Goal: Task Accomplishment & Management: Manage account settings

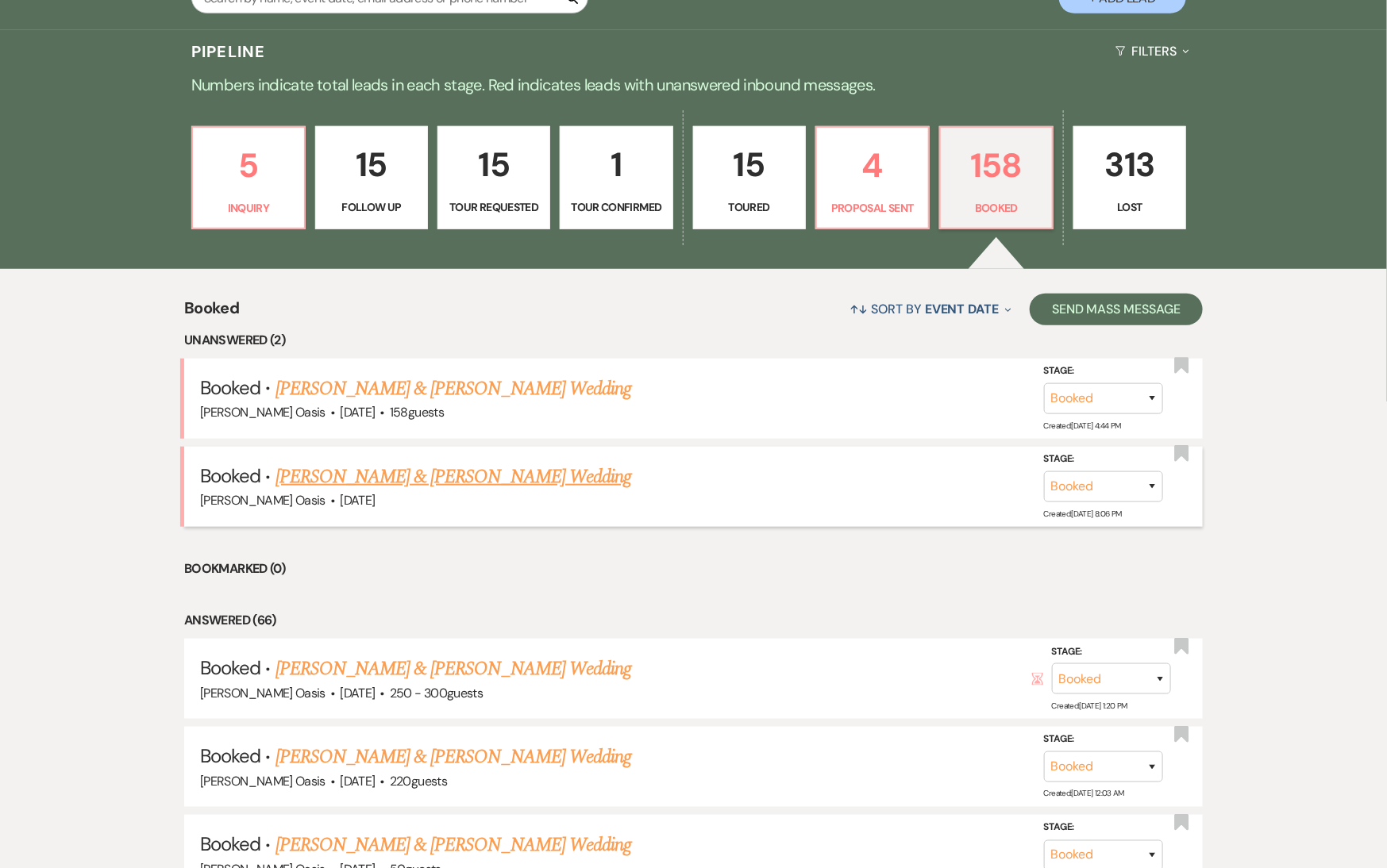
click at [493, 462] on link "[PERSON_NAME] & [PERSON_NAME] Wedding" at bounding box center [453, 477] width 355 height 28
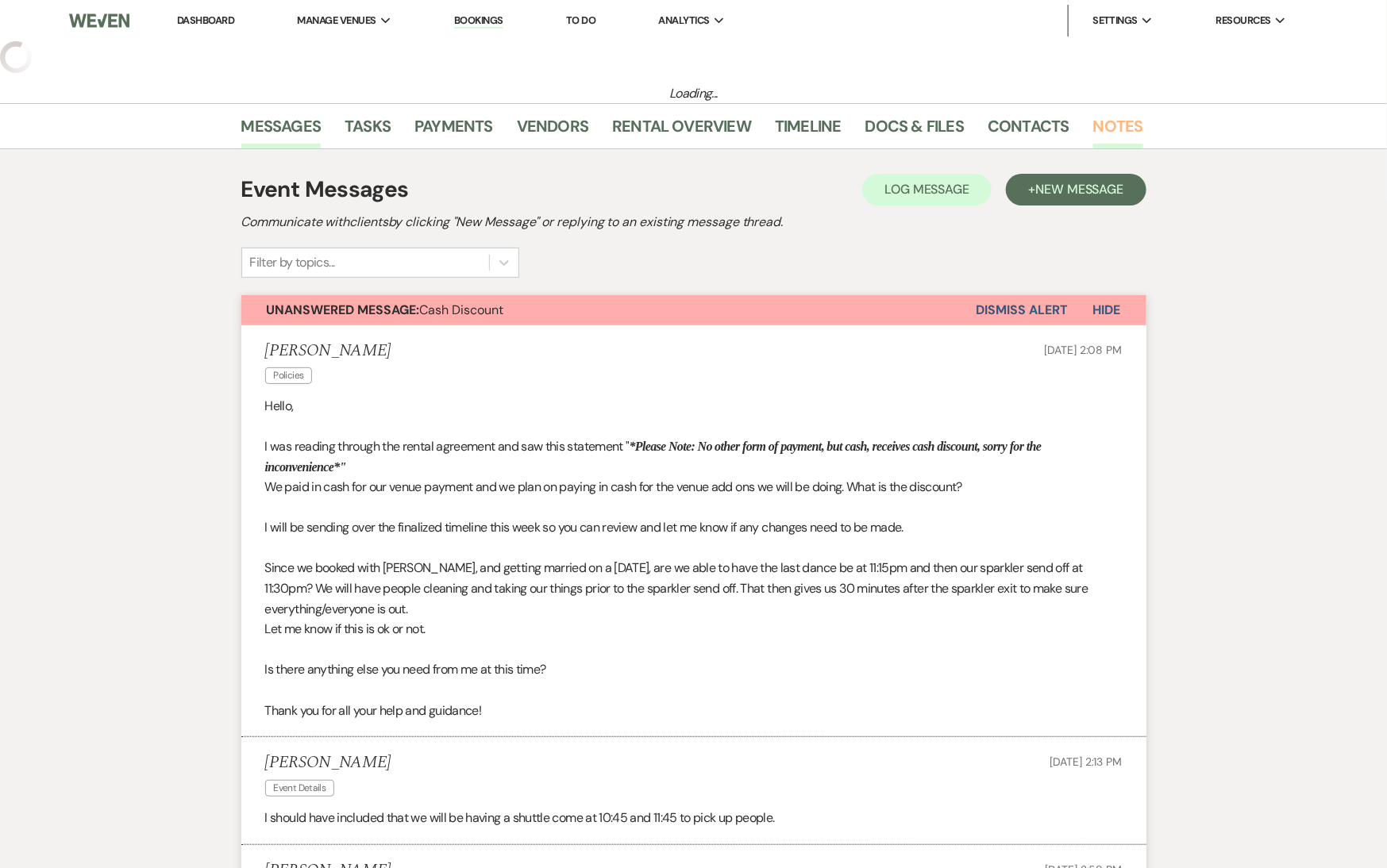
click at [1117, 136] on link "Notes" at bounding box center [1118, 130] width 50 height 35
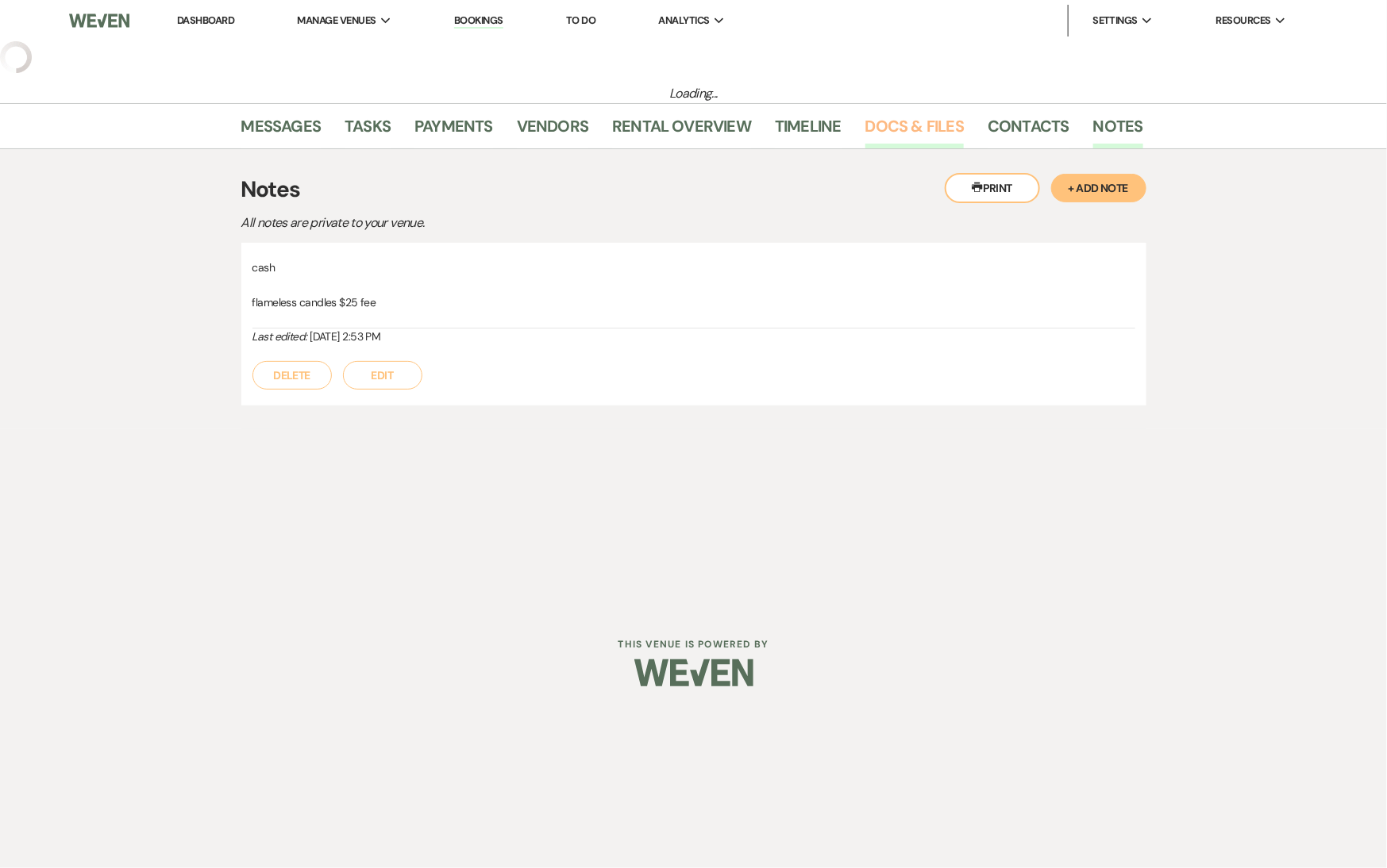
click at [893, 131] on link "Docs & Files" at bounding box center [914, 130] width 98 height 35
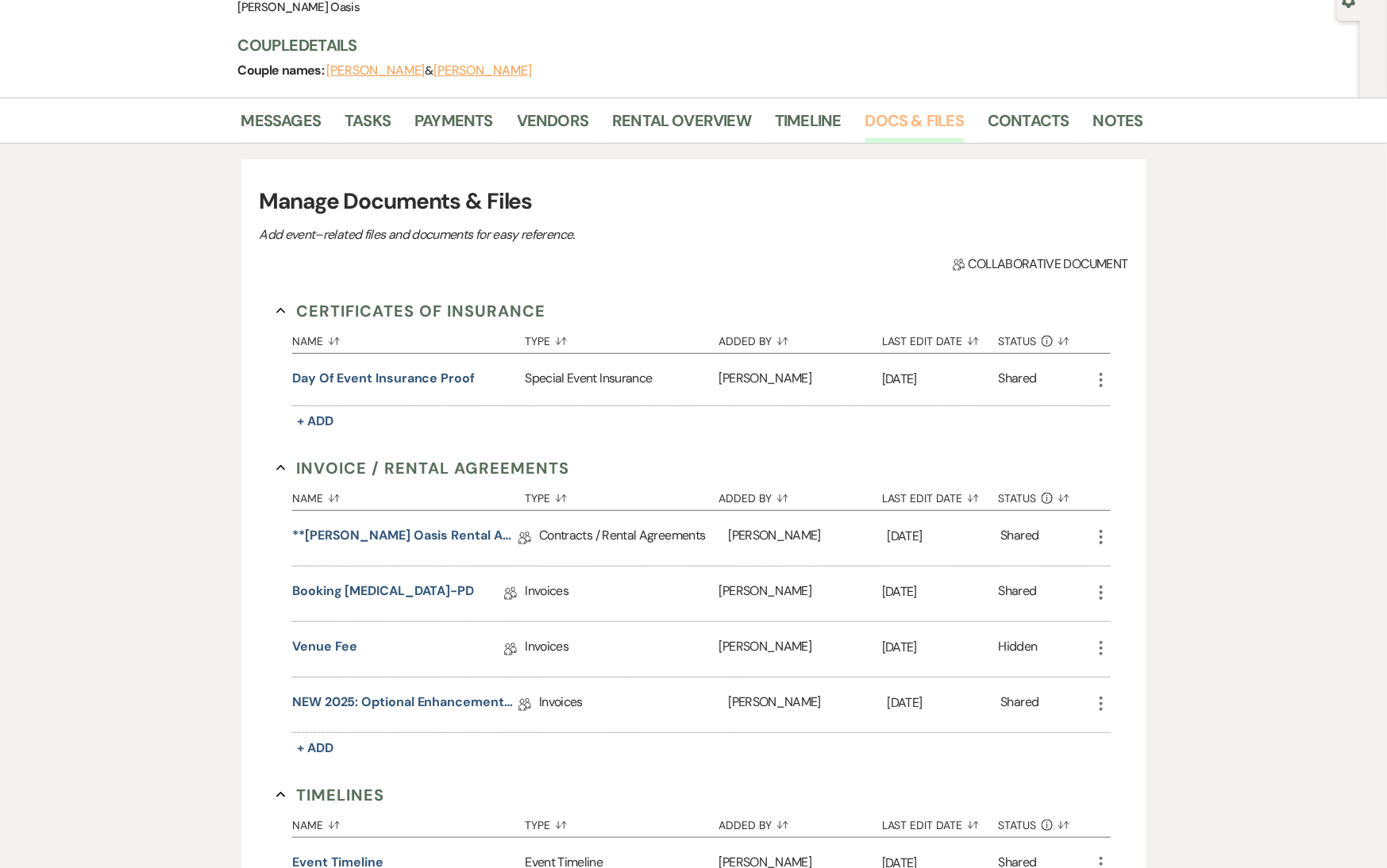
scroll to position [179, 0]
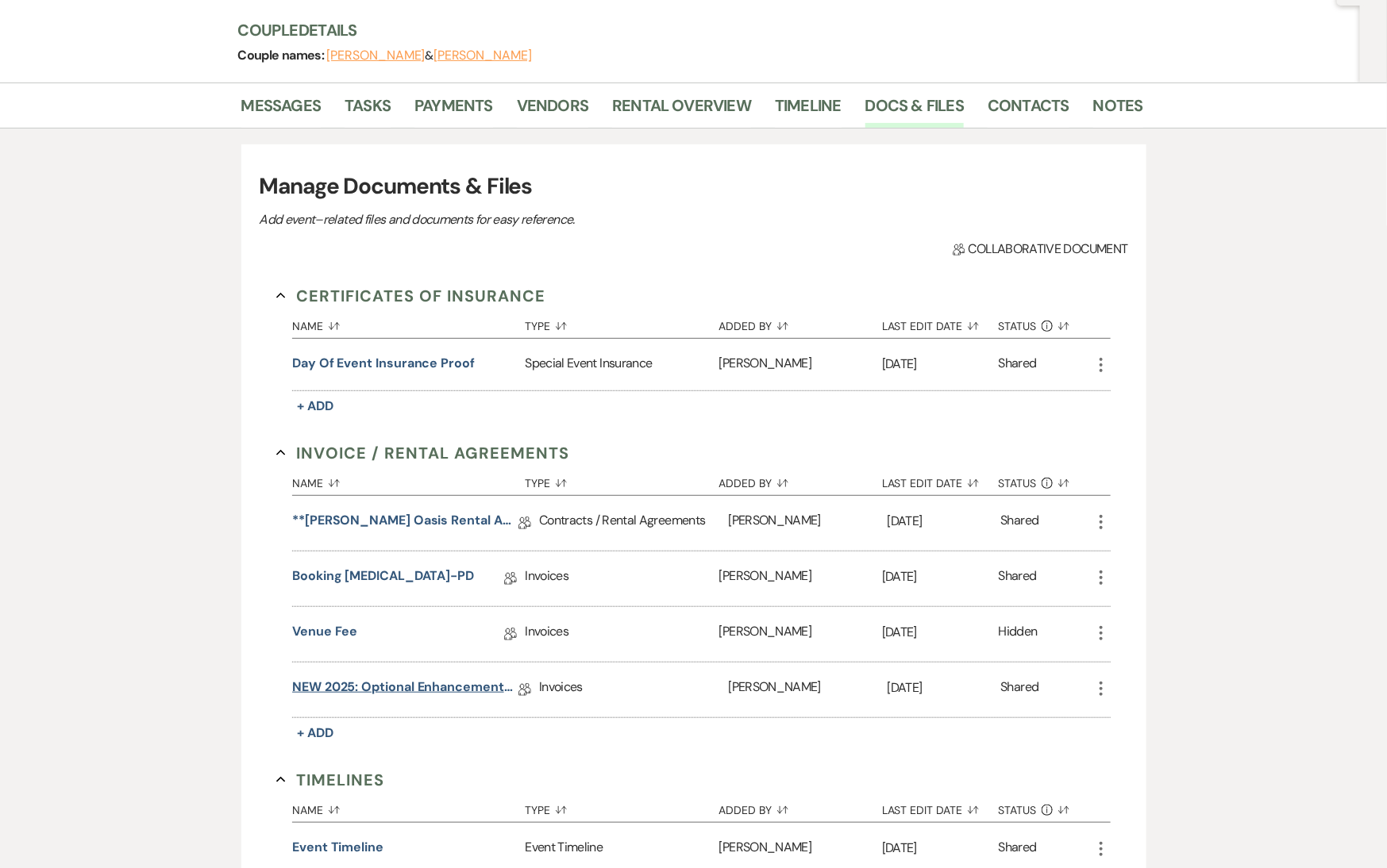
click at [389, 684] on link "NEW 2025: Optional Enhancements + Information" at bounding box center [405, 690] width 226 height 25
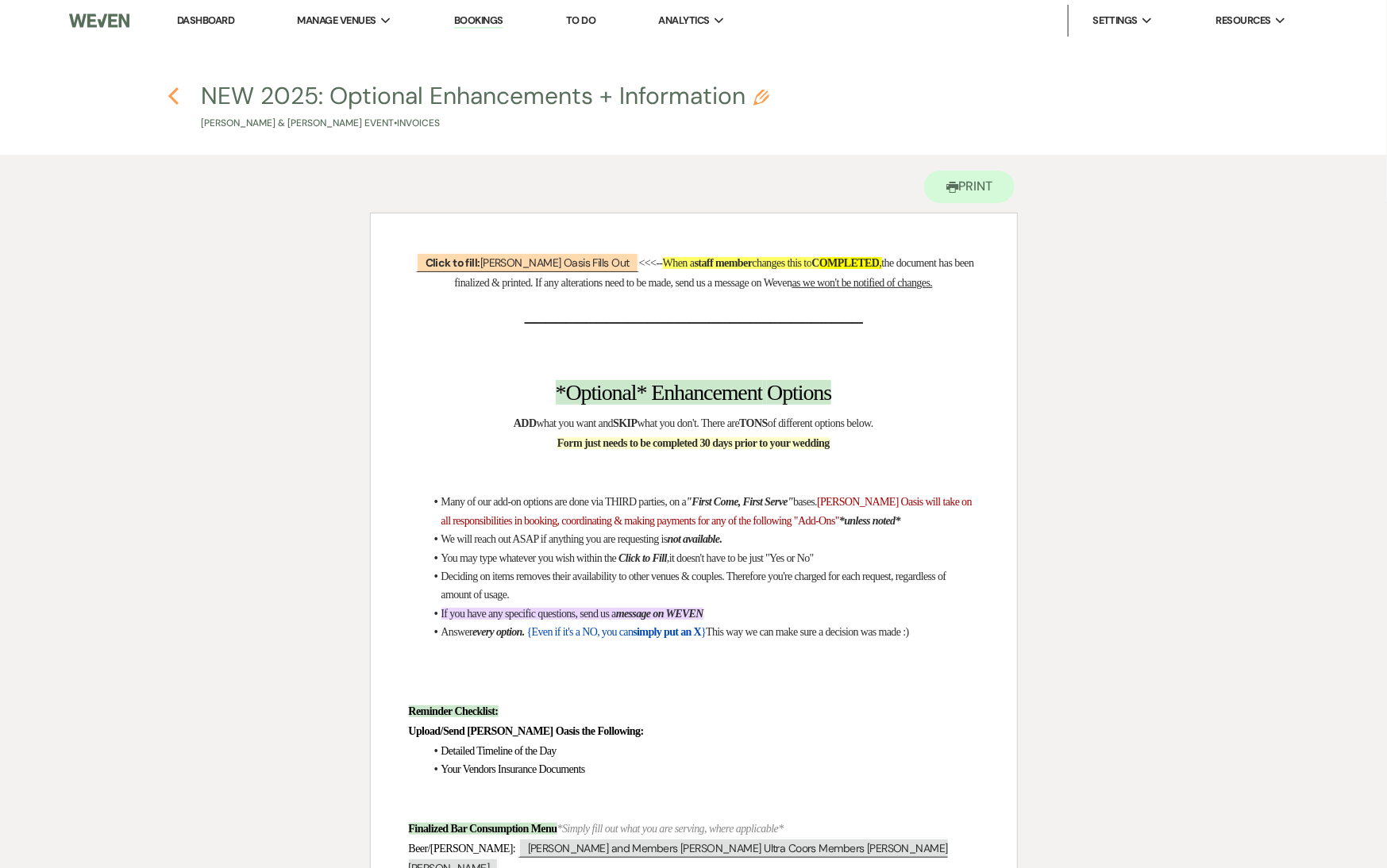
click at [179, 96] on icon "Previous" at bounding box center [173, 96] width 12 height 19
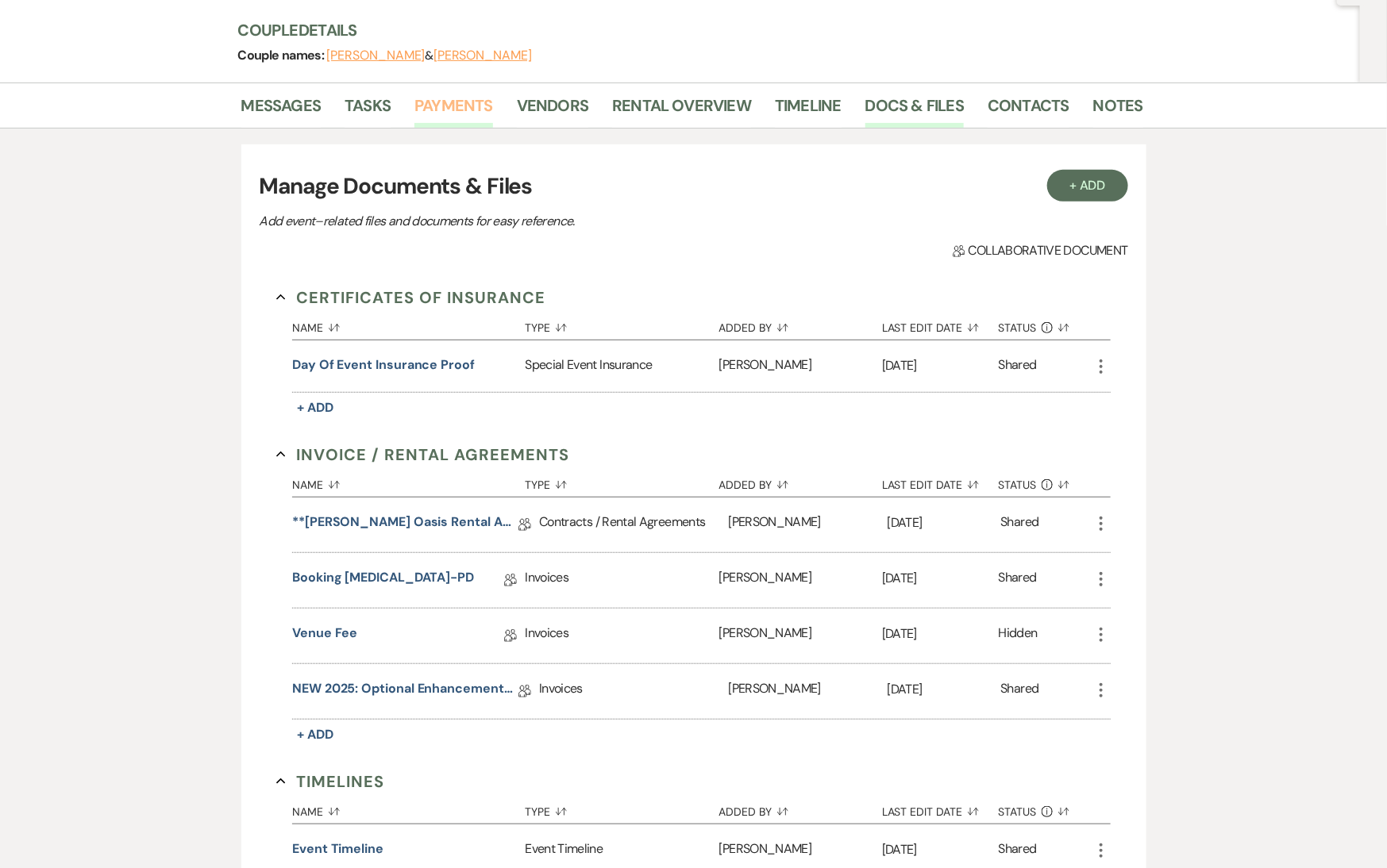
click at [423, 107] on link "Payments" at bounding box center [453, 110] width 78 height 35
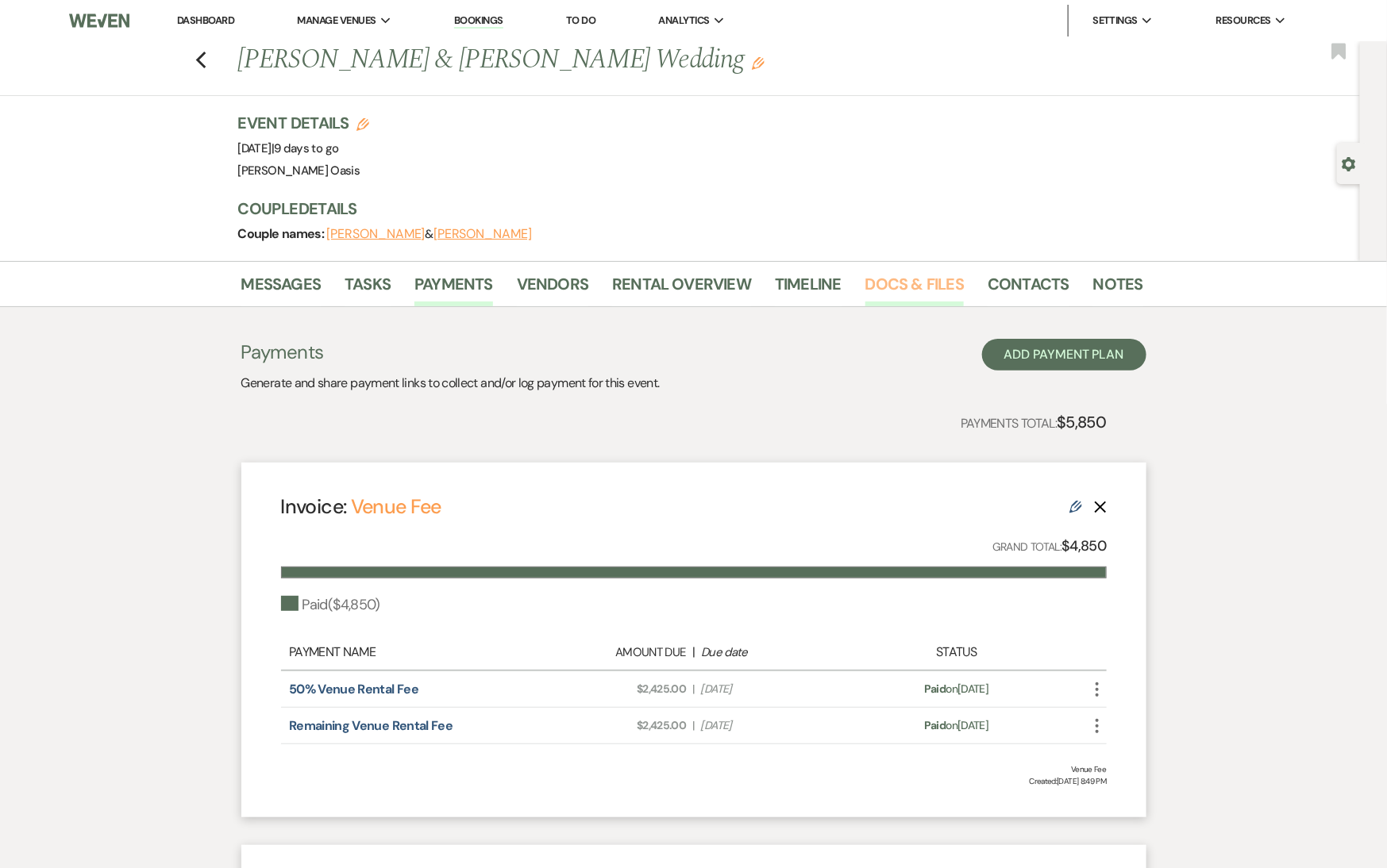
click at [908, 295] on link "Docs & Files" at bounding box center [914, 288] width 98 height 35
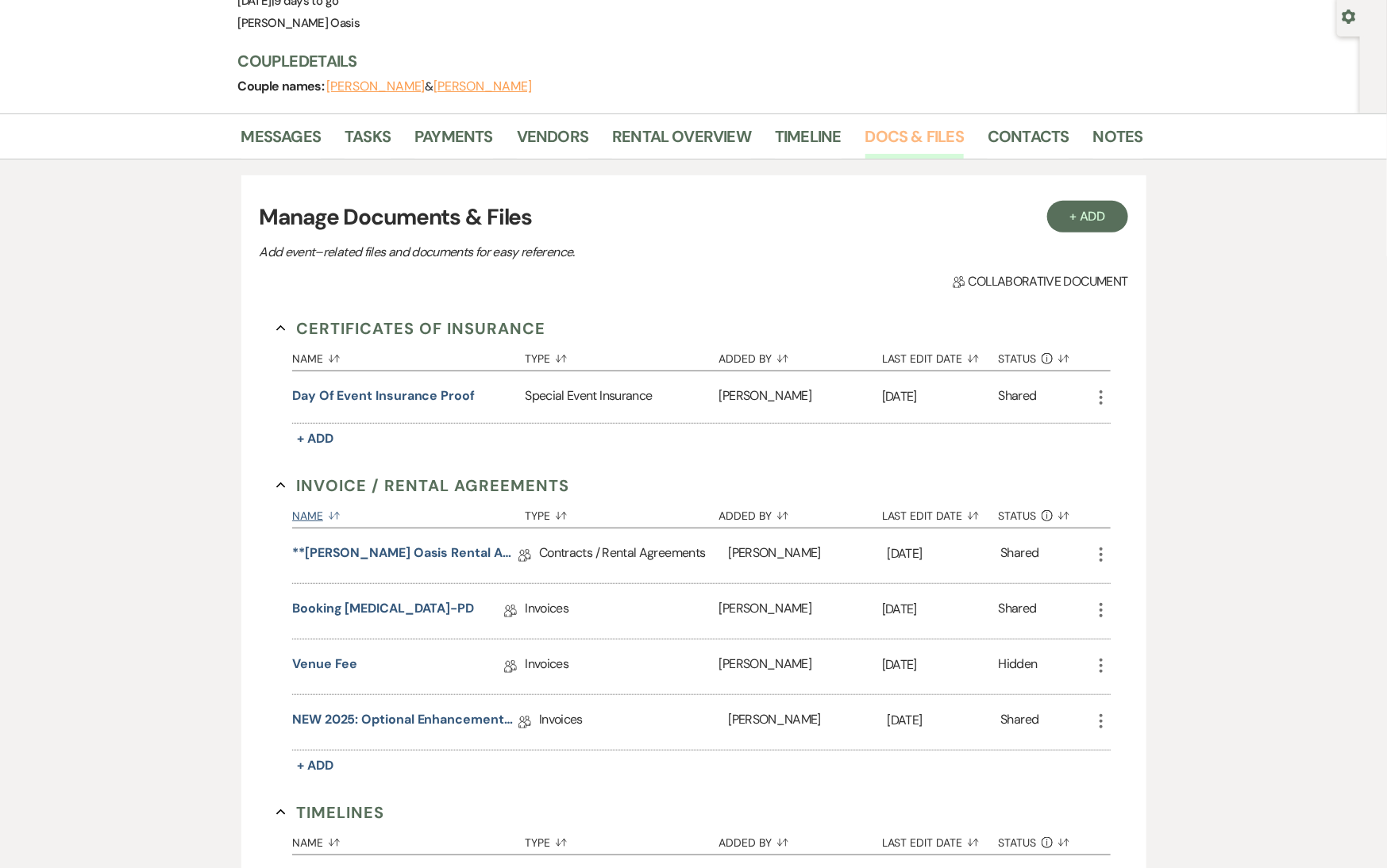
scroll to position [240, 0]
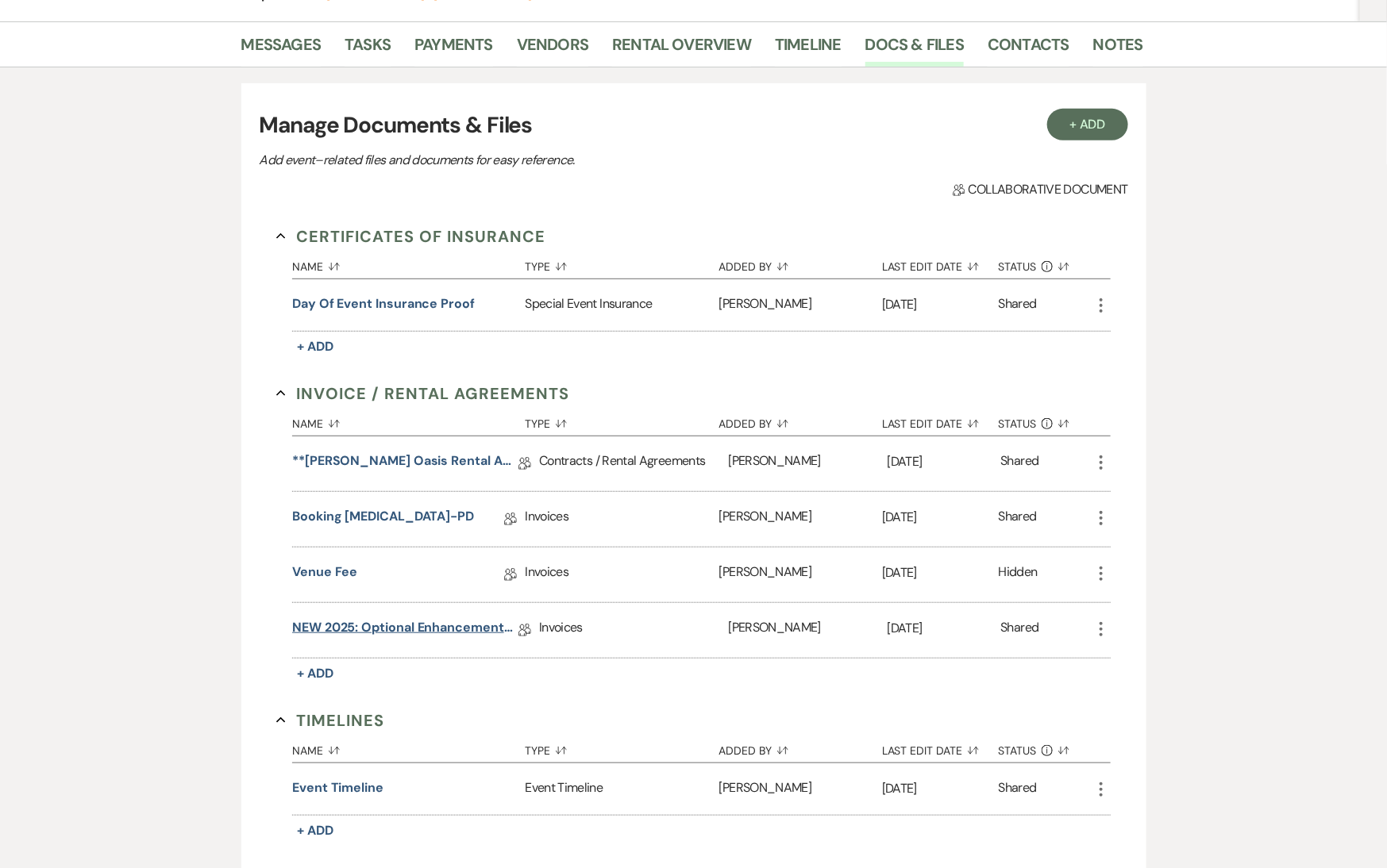
click at [455, 627] on link "NEW 2025: Optional Enhancements + Information" at bounding box center [405, 631] width 226 height 25
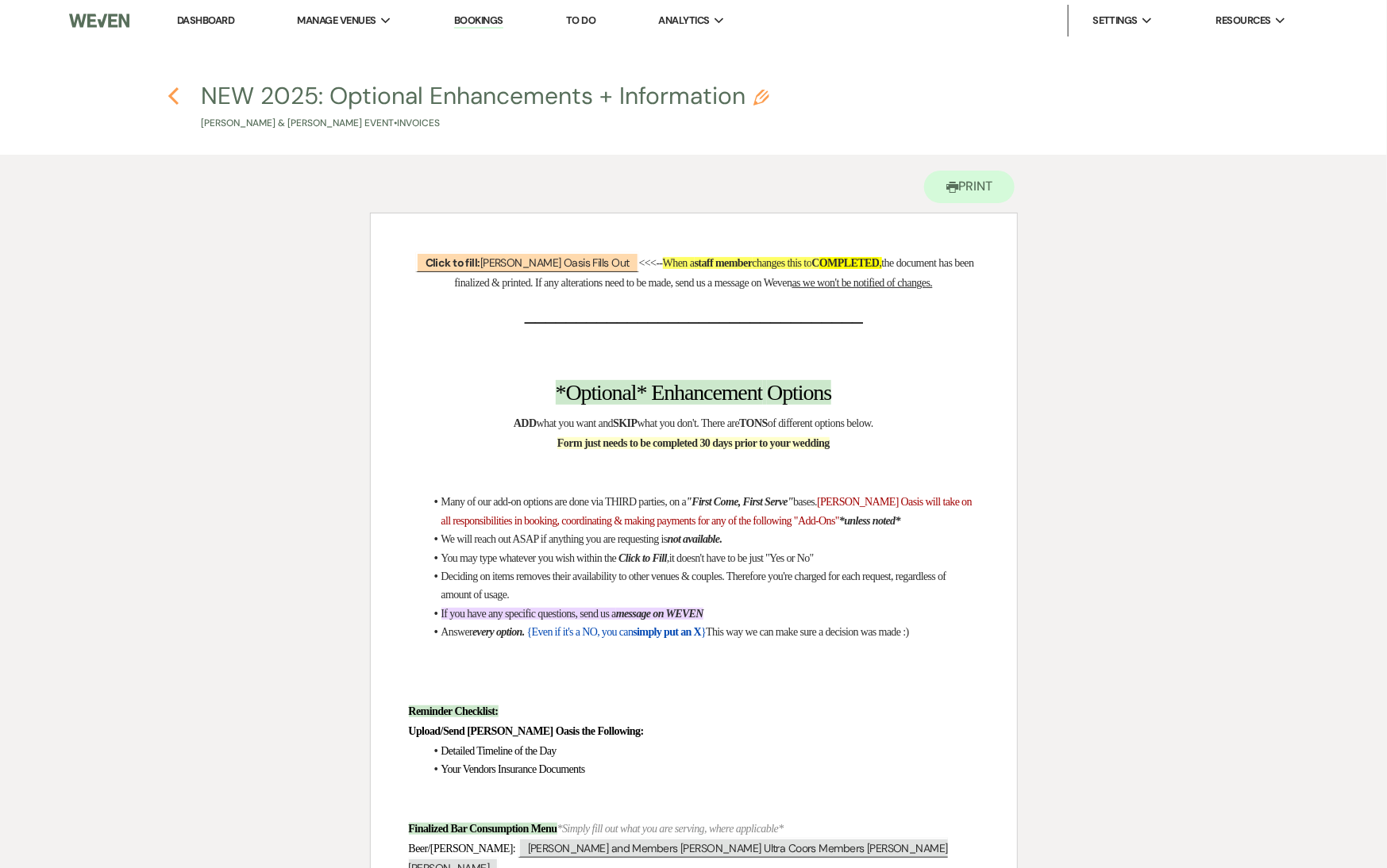
click at [174, 96] on icon "Previous" at bounding box center [173, 96] width 12 height 19
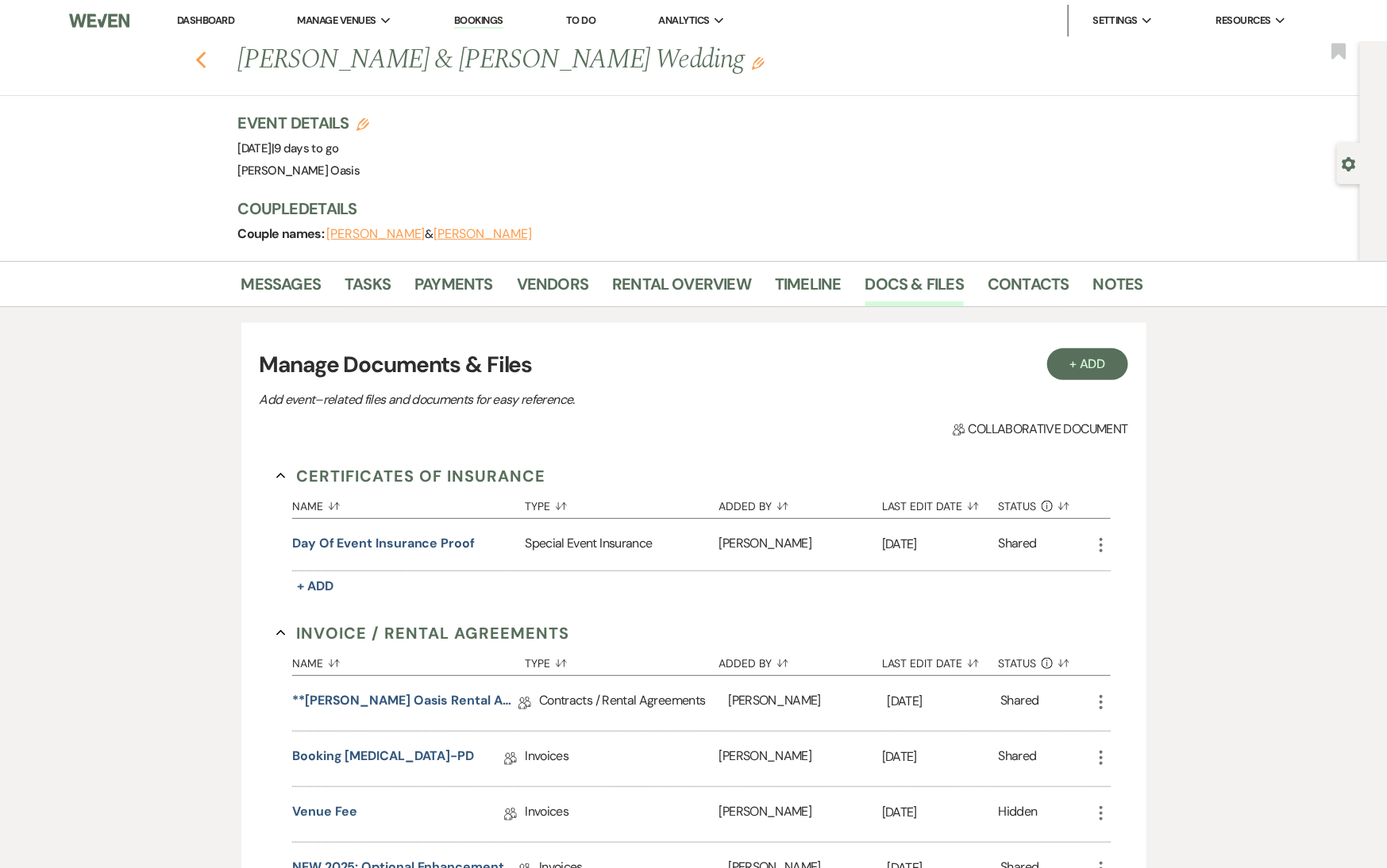
click at [200, 56] on use "button" at bounding box center [200, 61] width 10 height 17
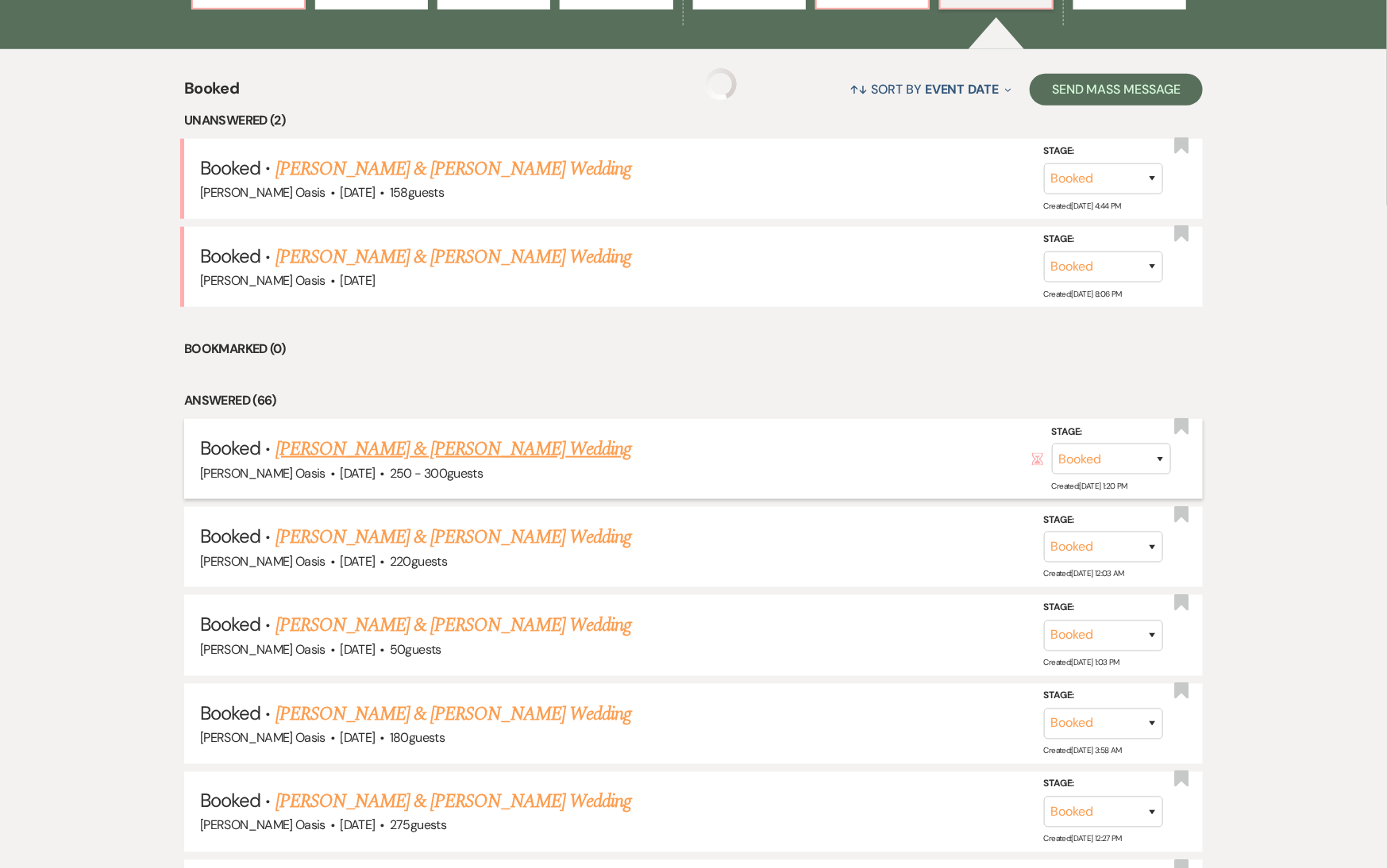
scroll to position [616, 0]
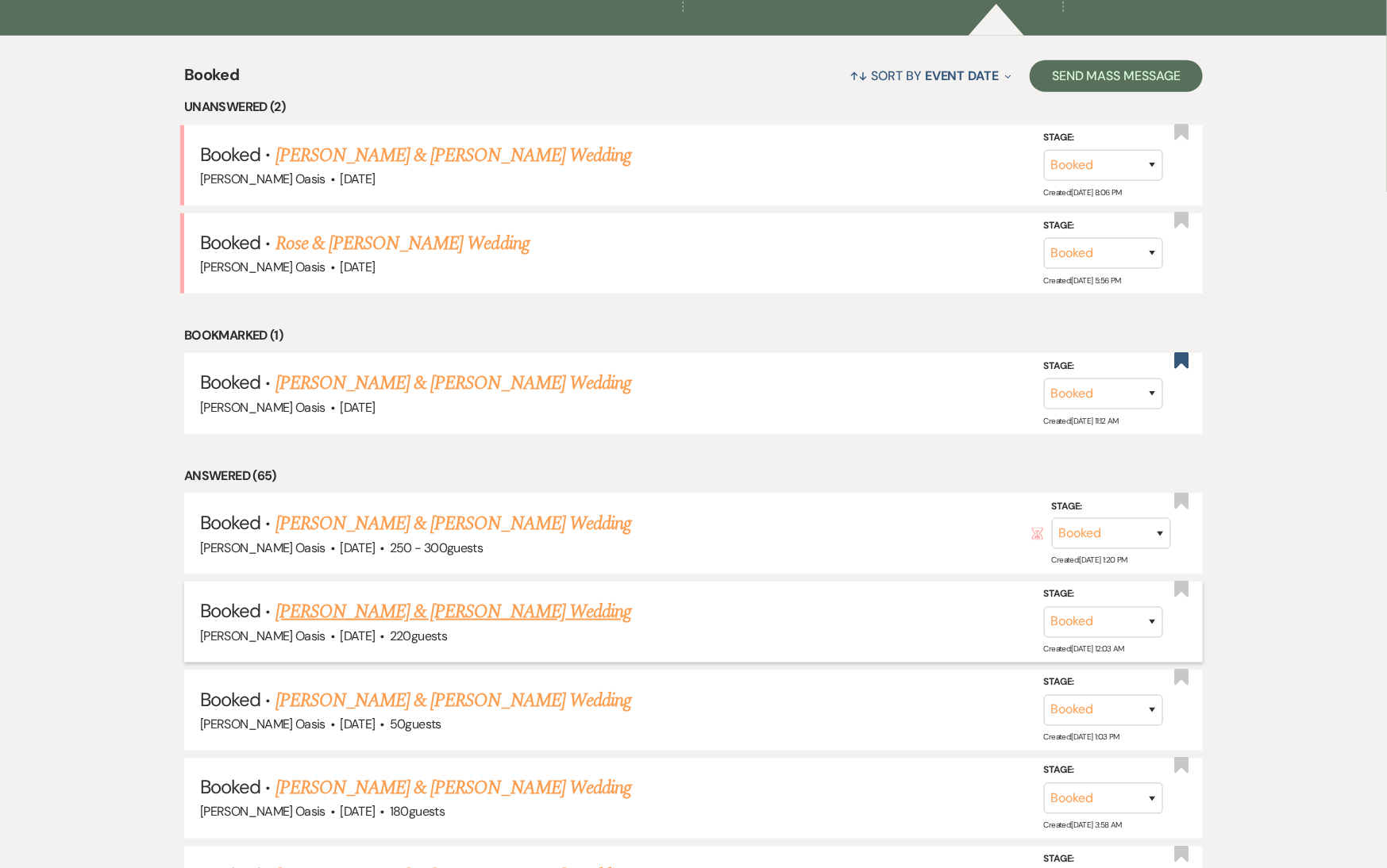
click at [502, 599] on link "[PERSON_NAME] & [PERSON_NAME] Wedding" at bounding box center [453, 612] width 355 height 28
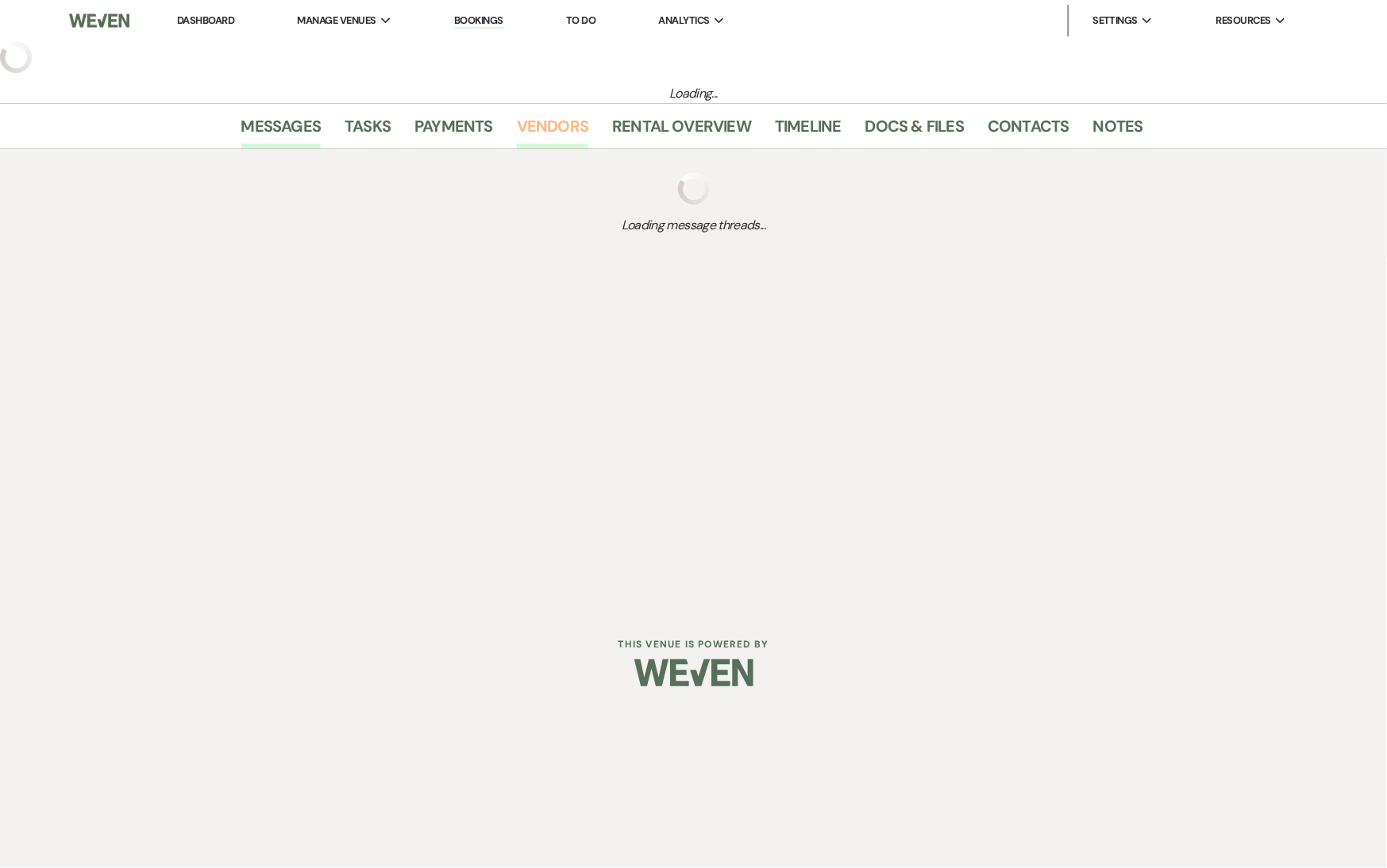
click at [539, 123] on link "Vendors" at bounding box center [553, 130] width 72 height 35
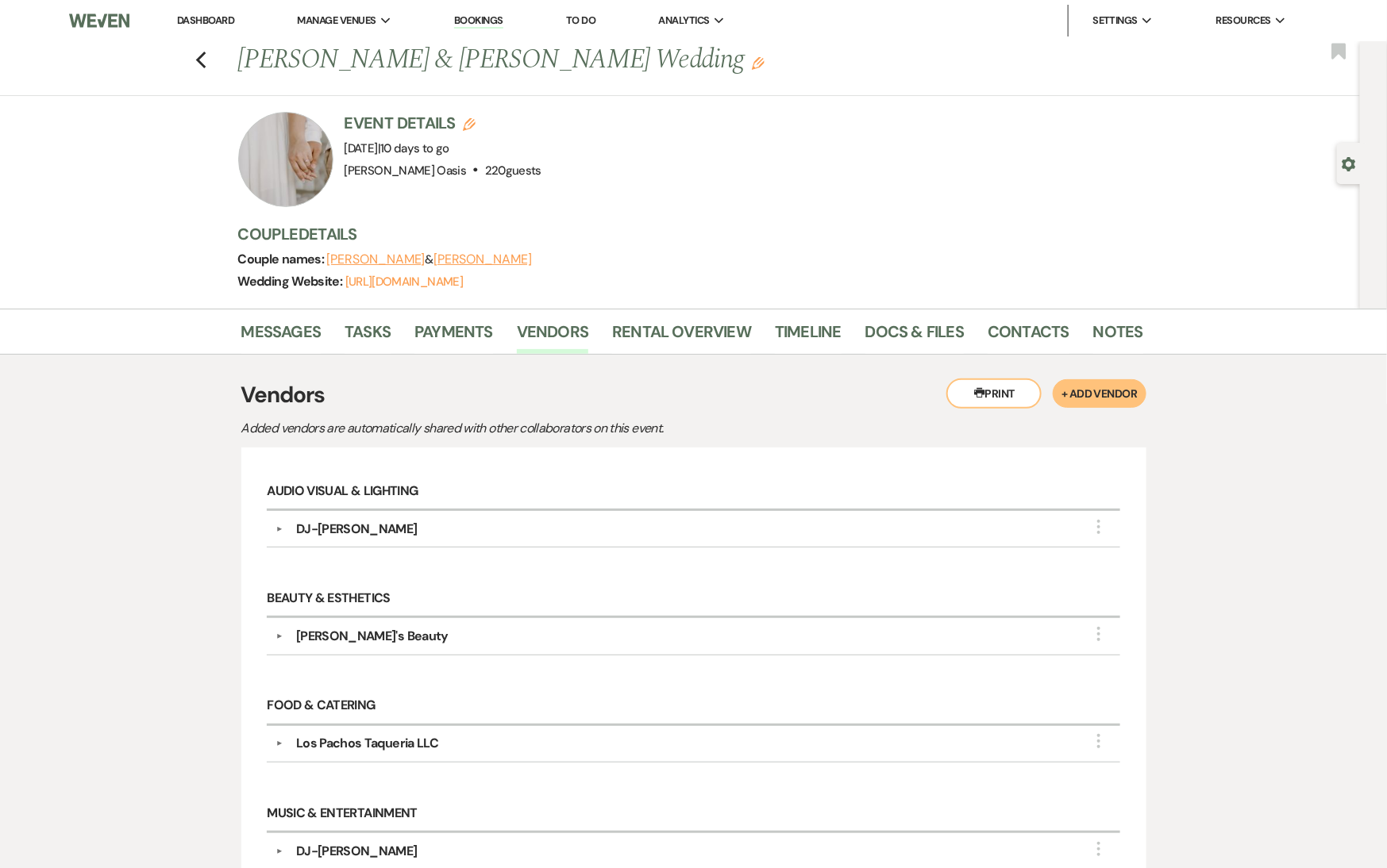
click at [229, 17] on link "Dashboard" at bounding box center [205, 20] width 57 height 13
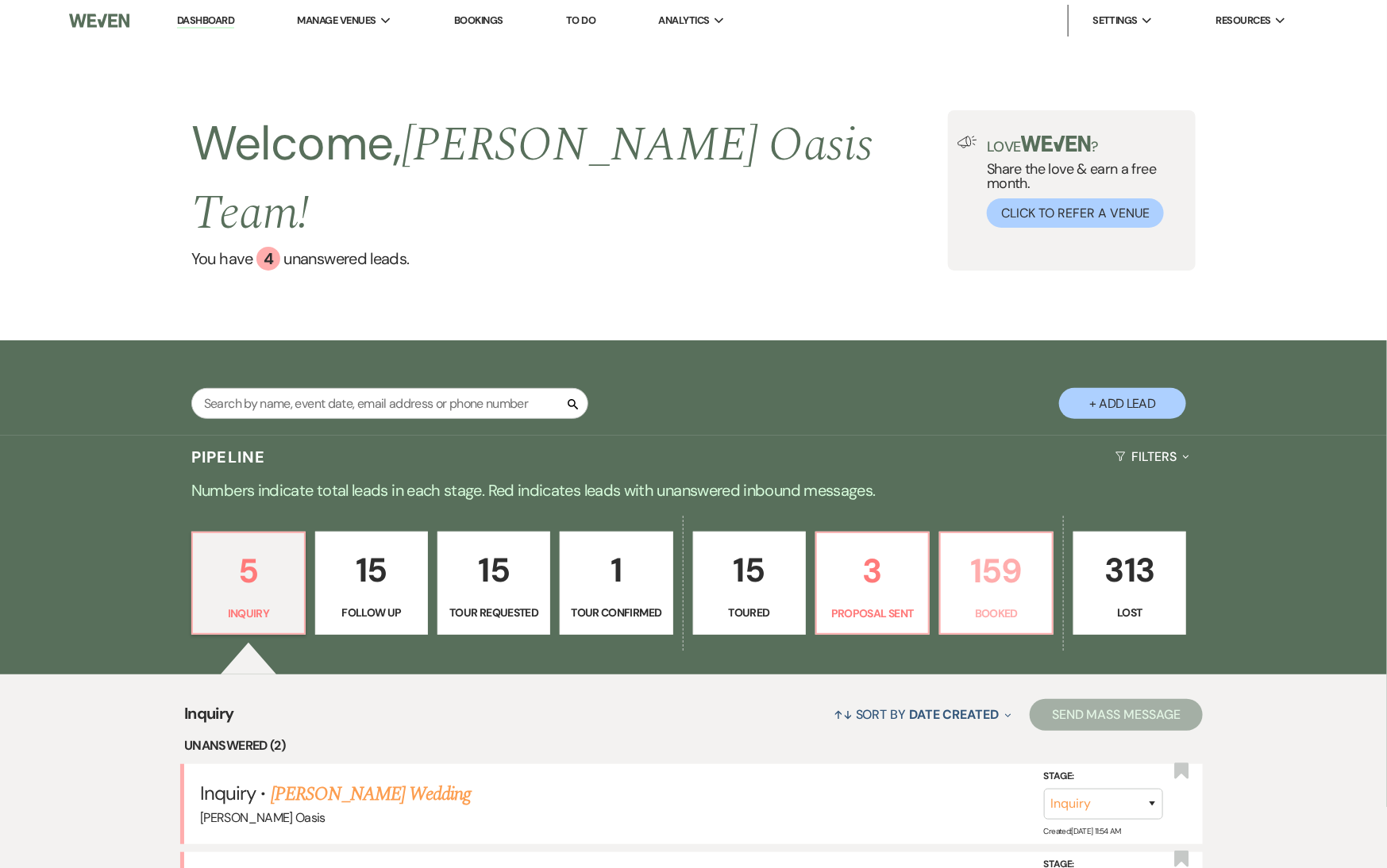
click at [977, 553] on p "159" at bounding box center [996, 571] width 92 height 53
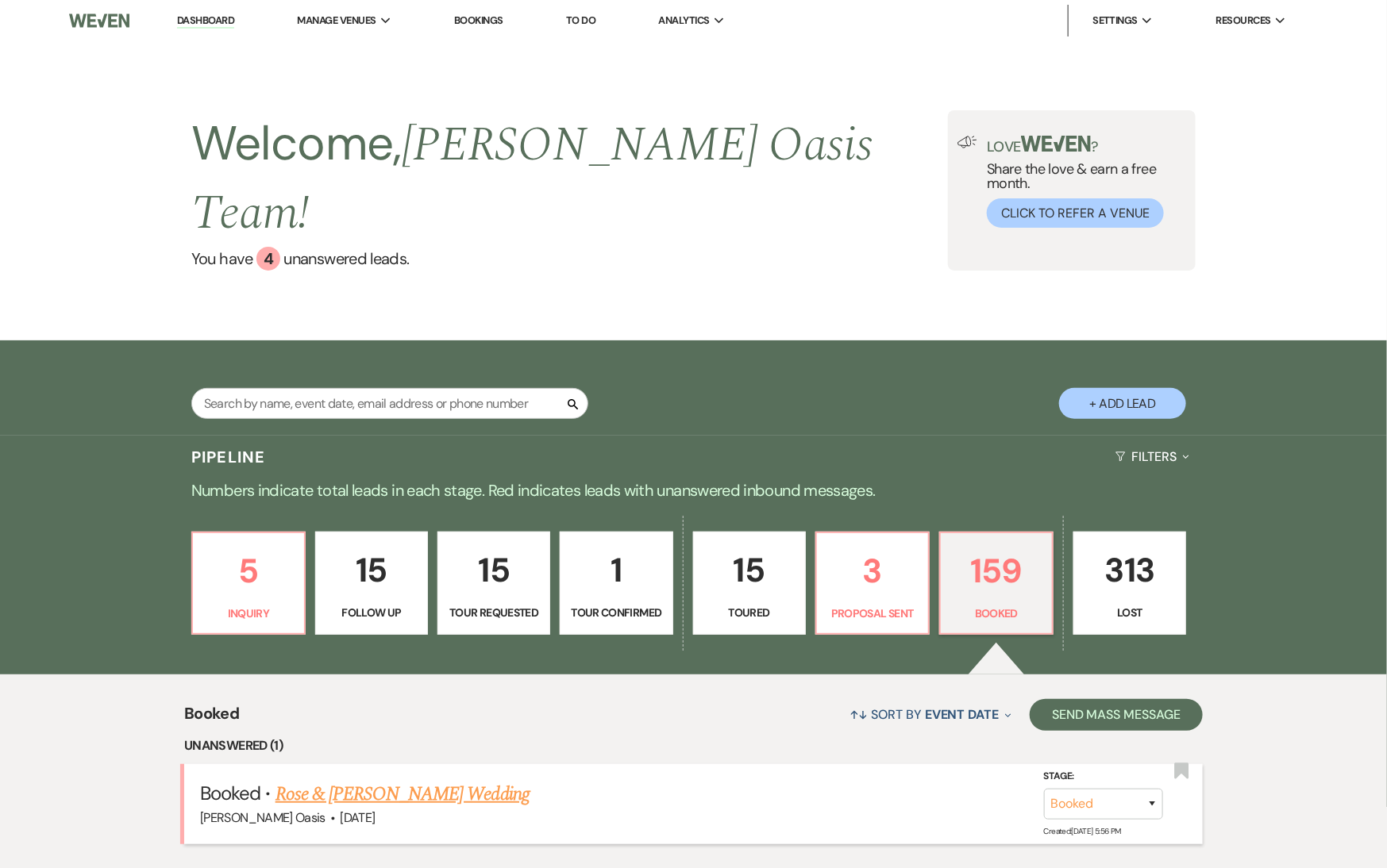
click at [411, 780] on link "Rose & [PERSON_NAME] Wedding" at bounding box center [402, 794] width 254 height 28
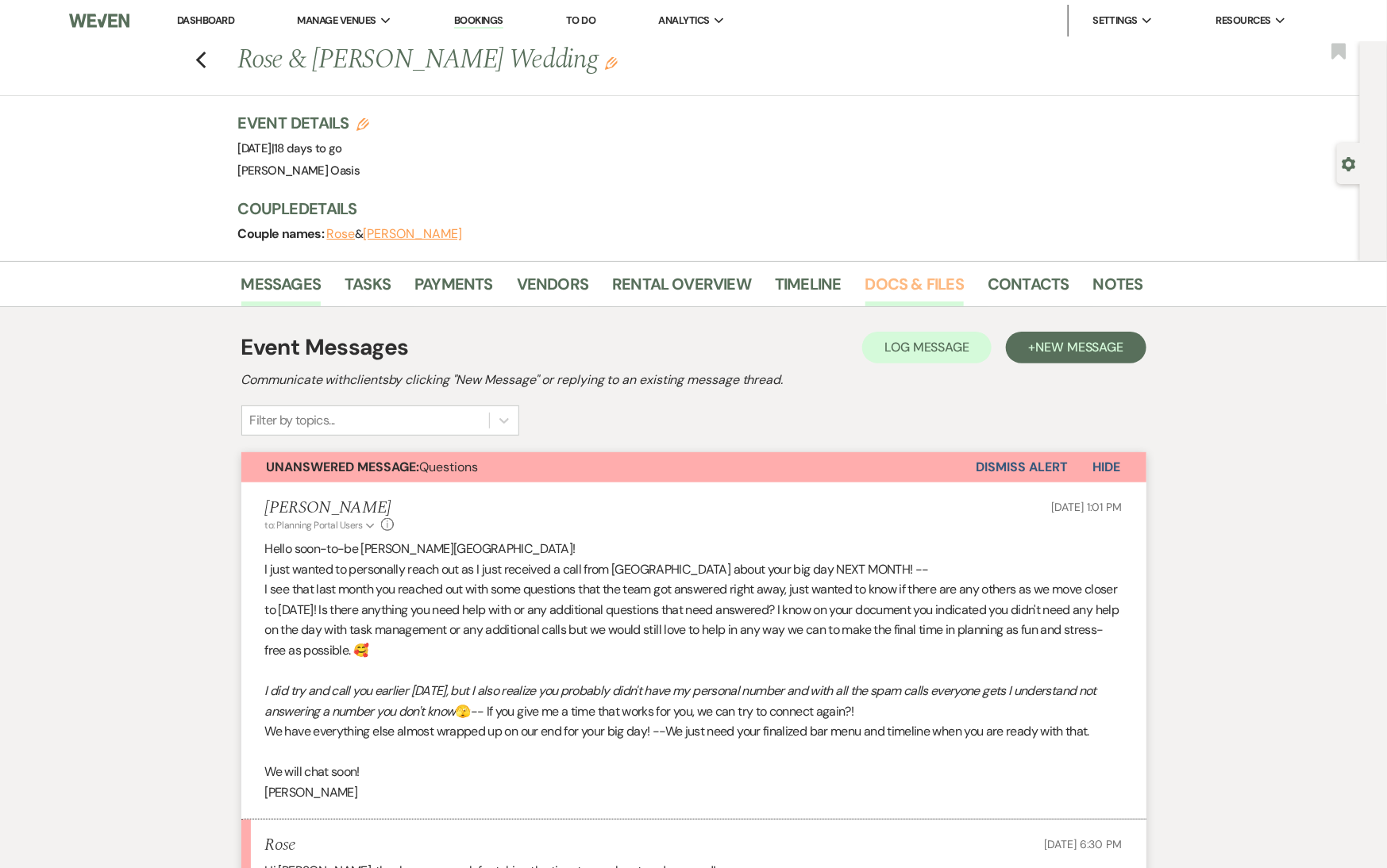
click at [927, 282] on link "Docs & Files" at bounding box center [914, 288] width 98 height 35
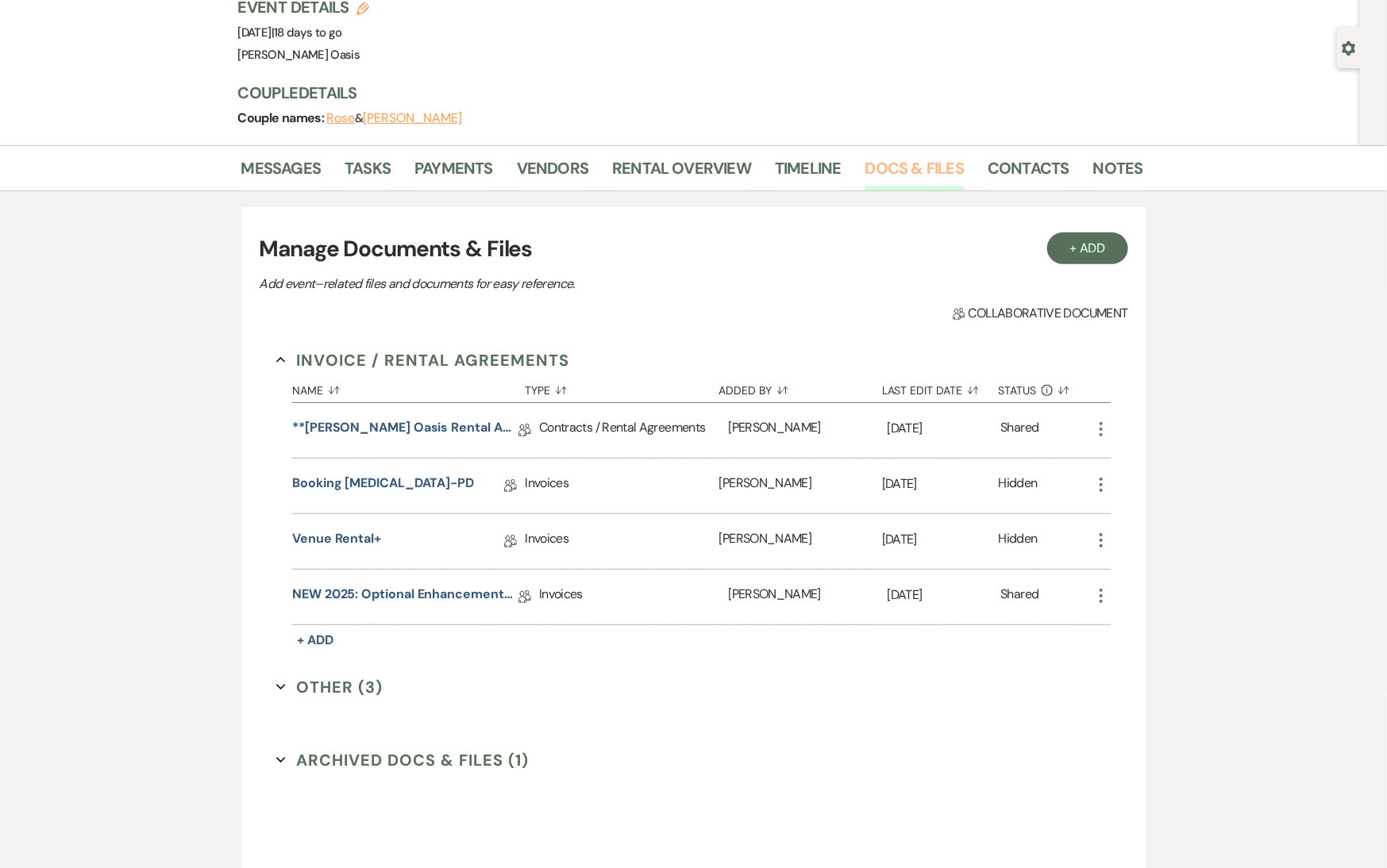
scroll to position [116, 0]
